Goal: Navigation & Orientation: Find specific page/section

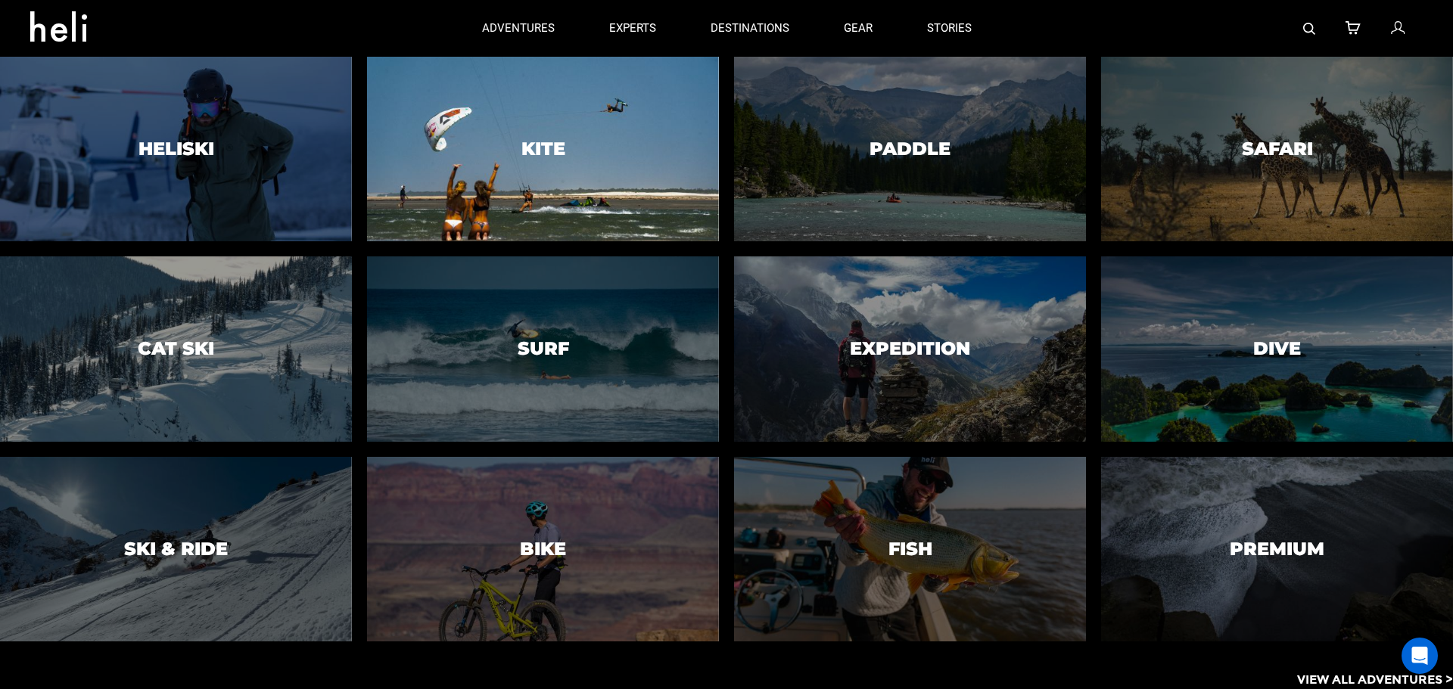
click at [543, 143] on h3 "Kite" at bounding box center [543, 149] width 44 height 20
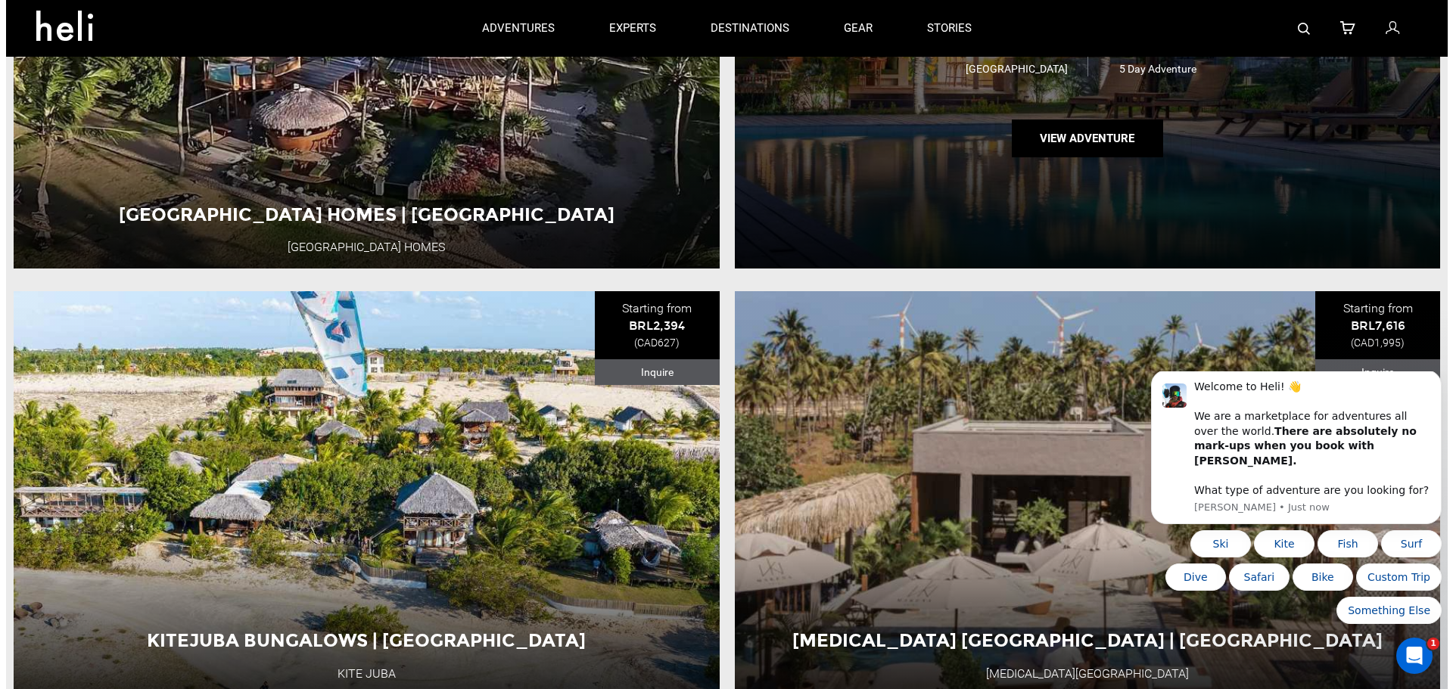
scroll to position [2800, 0]
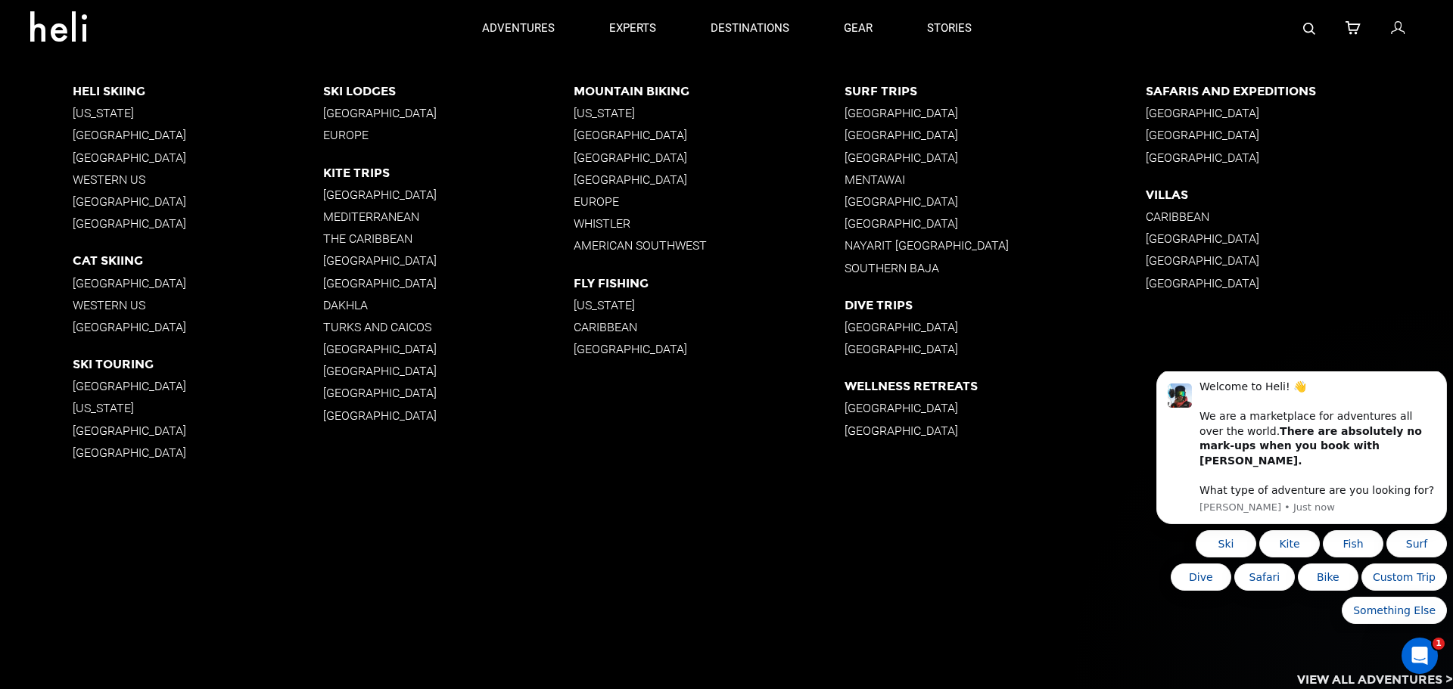
click at [1180, 129] on p "[GEOGRAPHIC_DATA]" at bounding box center [1299, 135] width 307 height 14
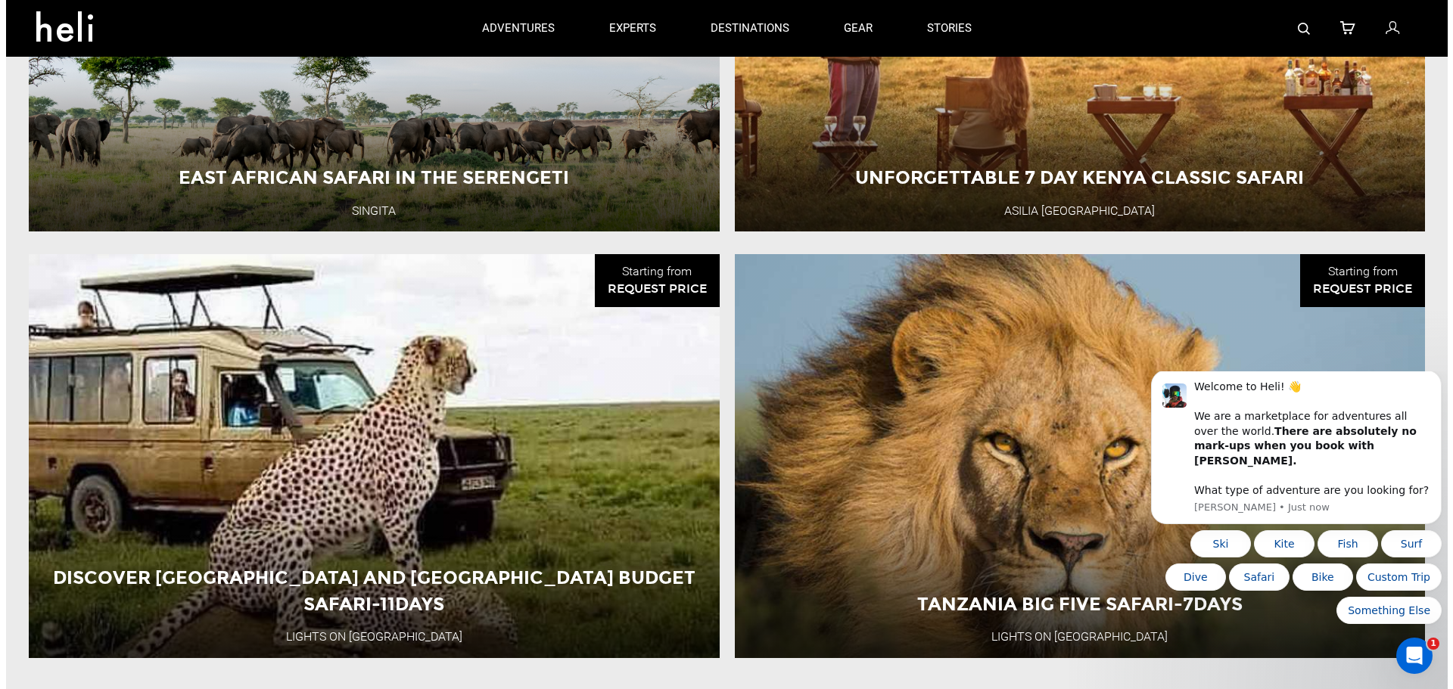
scroll to position [1164, 0]
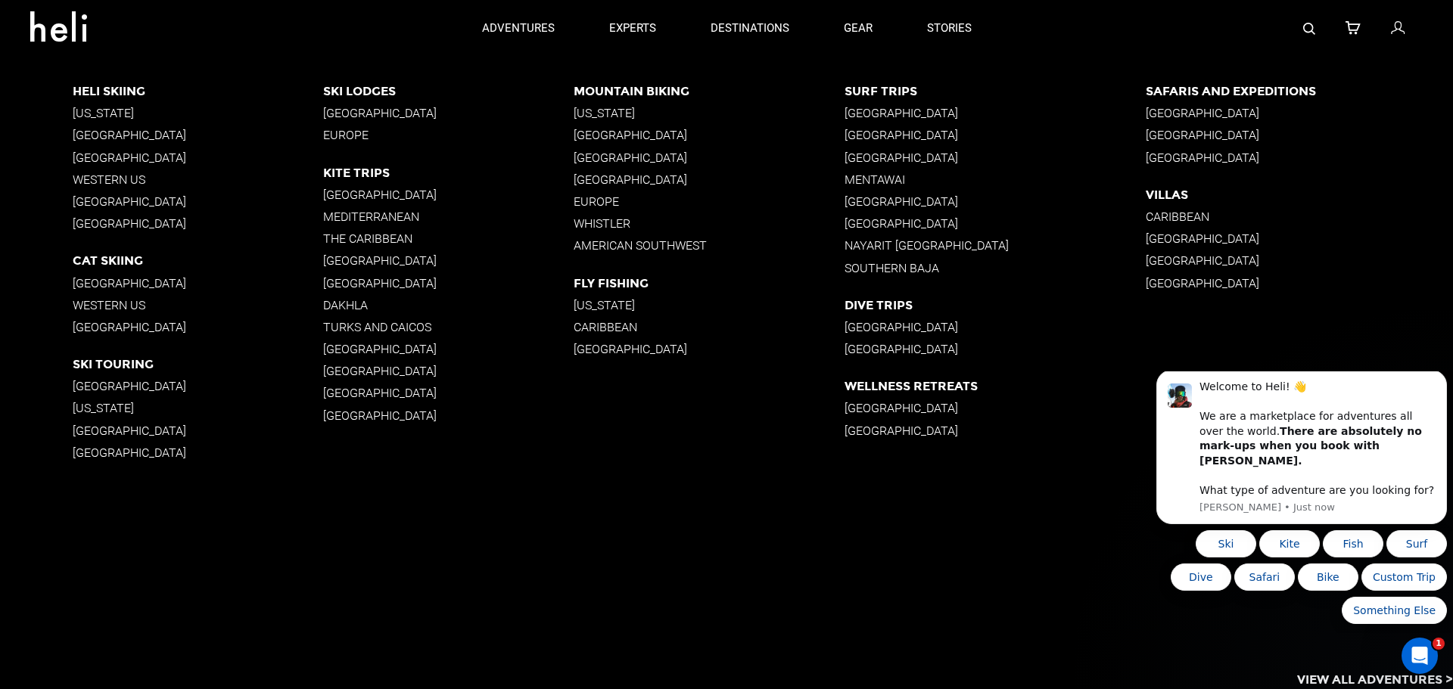
click at [349, 253] on p "[GEOGRAPHIC_DATA]" at bounding box center [448, 260] width 250 height 14
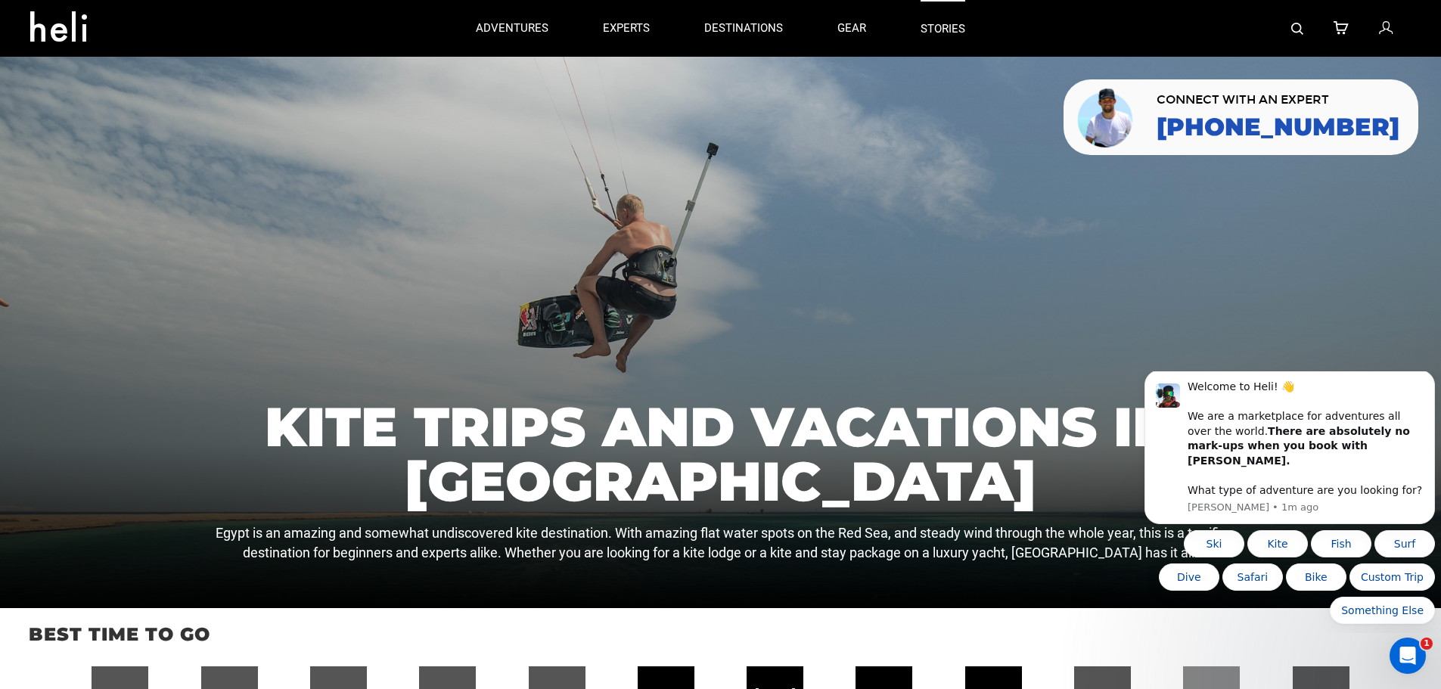
click at [941, 13] on link "stories" at bounding box center [943, 28] width 45 height 57
